Goal: Navigation & Orientation: Find specific page/section

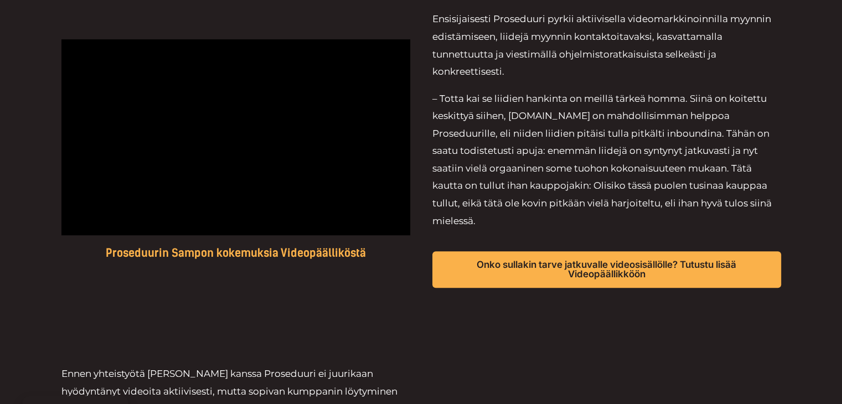
scroll to position [558, 0]
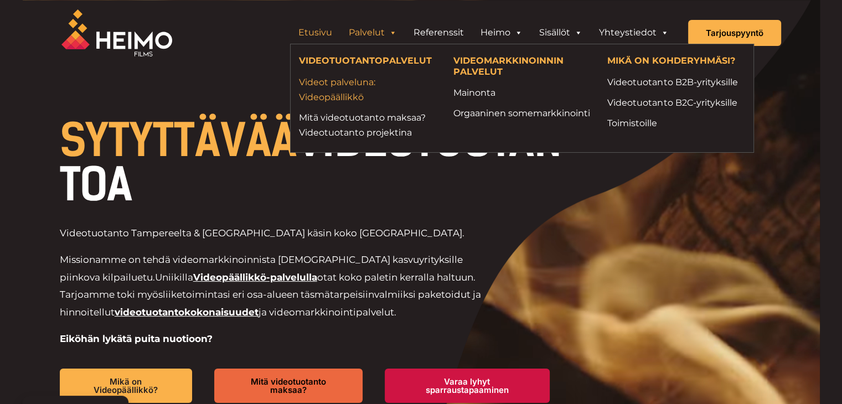
click at [330, 94] on link "Videot palveluna: Videopäällikkö" at bounding box center [368, 90] width 138 height 30
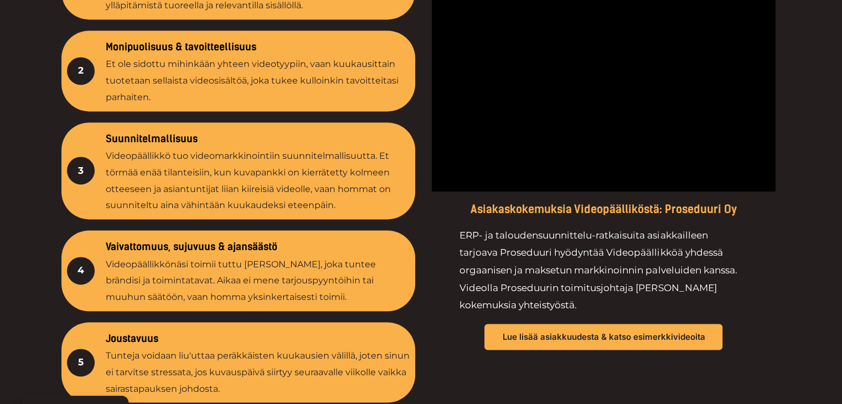
scroll to position [1571, 0]
